Goal: Information Seeking & Learning: Learn about a topic

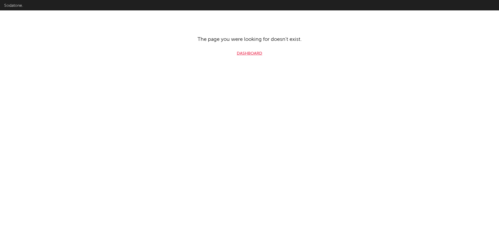
click at [242, 52] on link "Dashboard" at bounding box center [249, 53] width 25 height 6
click at [248, 55] on link "Dashboard" at bounding box center [249, 53] width 25 height 6
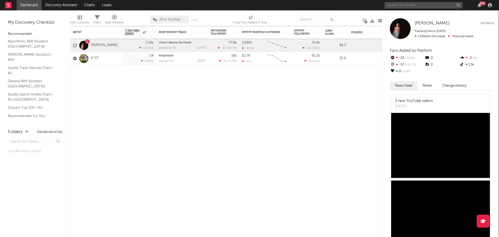
click at [394, 4] on input "text" at bounding box center [424, 5] width 78 height 7
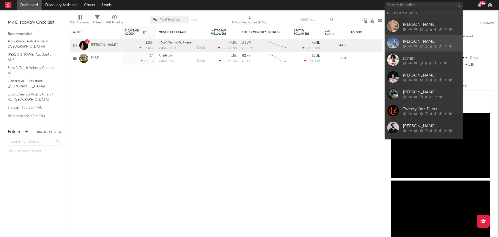
click at [412, 40] on div "Ed Sheeran" at bounding box center [431, 41] width 57 height 6
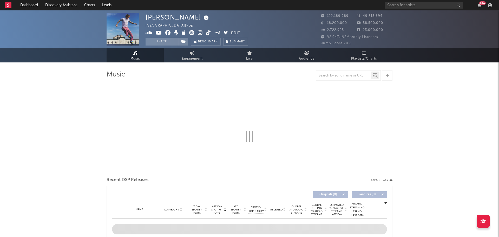
select select "6m"
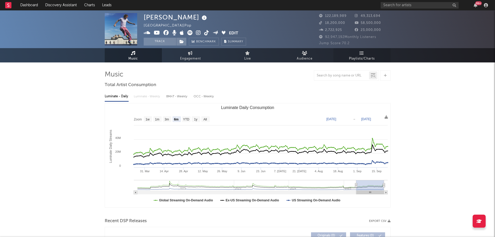
click at [365, 54] on link "Playlists/Charts" at bounding box center [362, 55] width 57 height 14
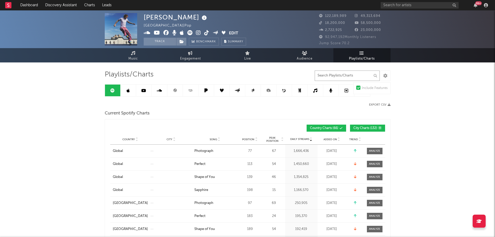
click at [347, 73] on input "text" at bounding box center [347, 75] width 65 height 10
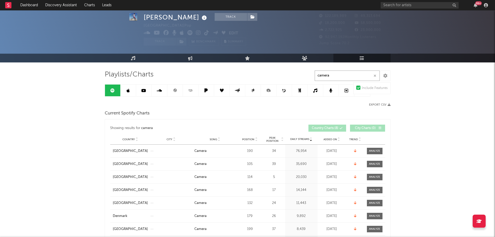
scroll to position [26, 0]
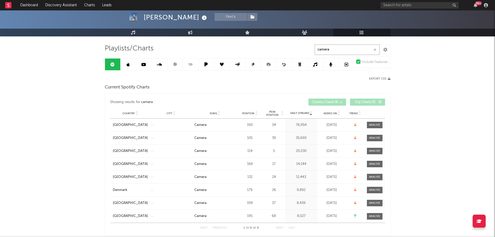
type input "camera"
click at [246, 112] on span "Position" at bounding box center [248, 113] width 12 height 3
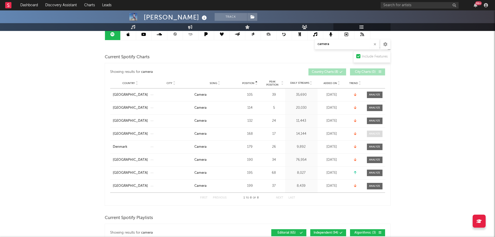
scroll to position [52, 0]
